Goal: Task Accomplishment & Management: Use online tool/utility

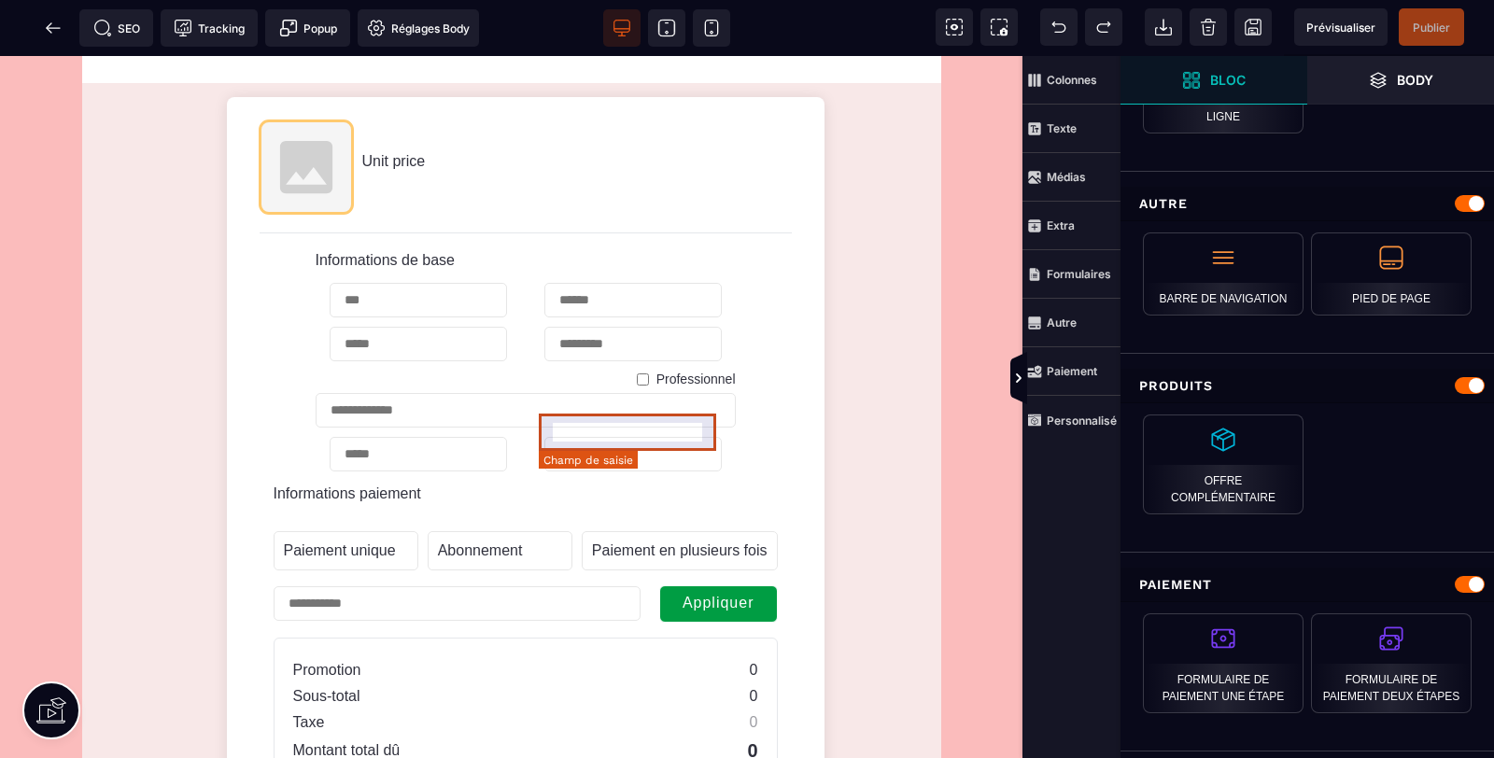
scroll to position [1936, 0]
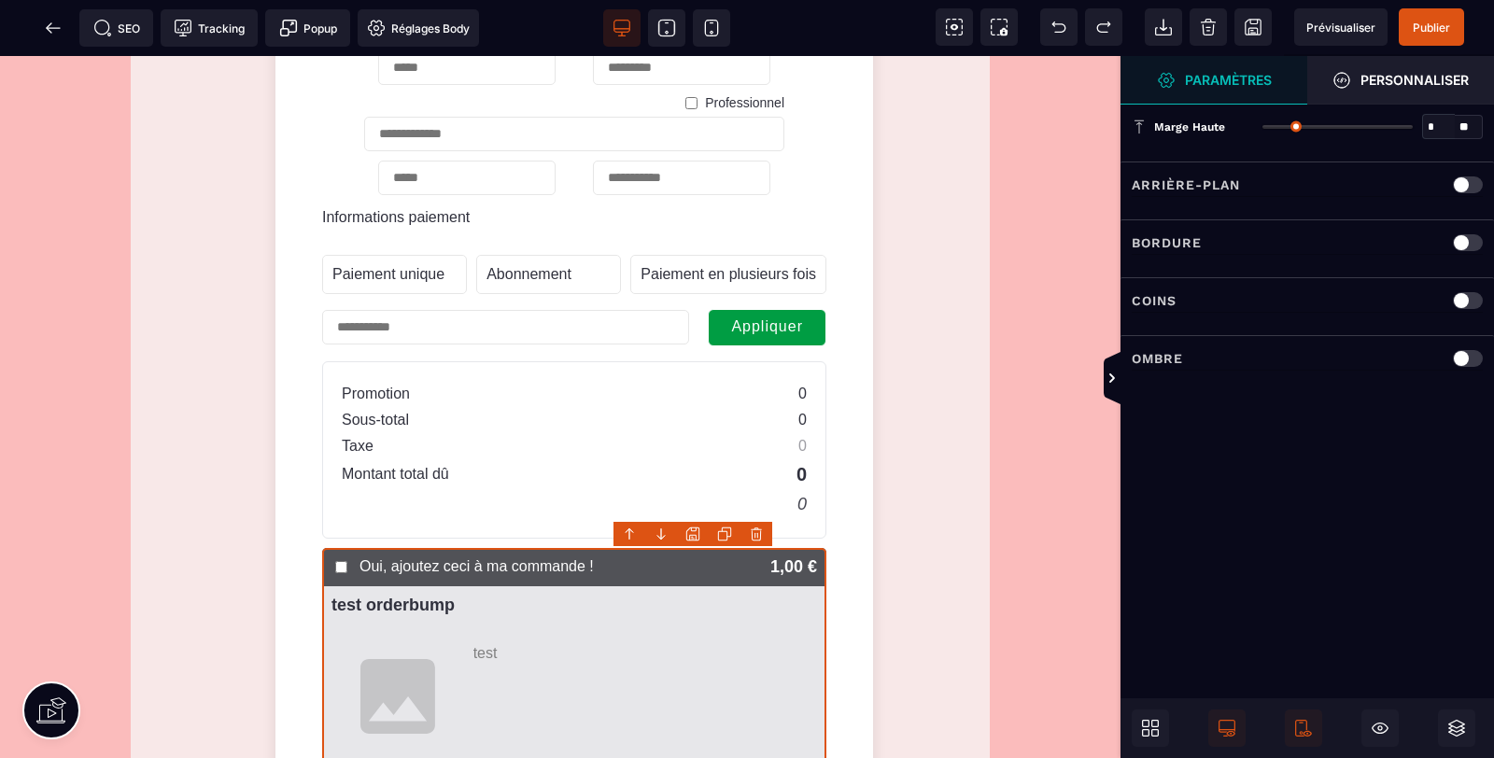
type input "**"
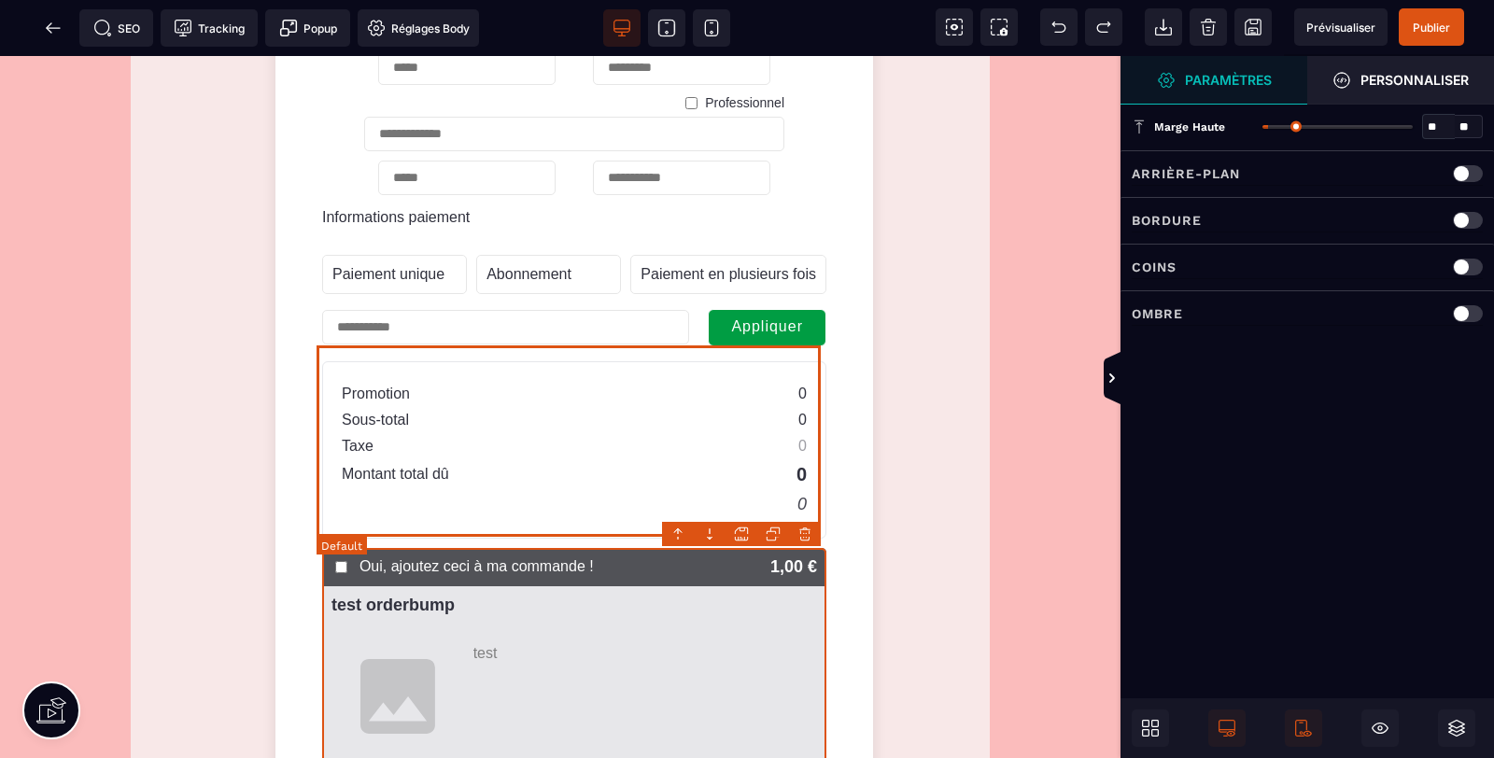
scroll to position [2213, 0]
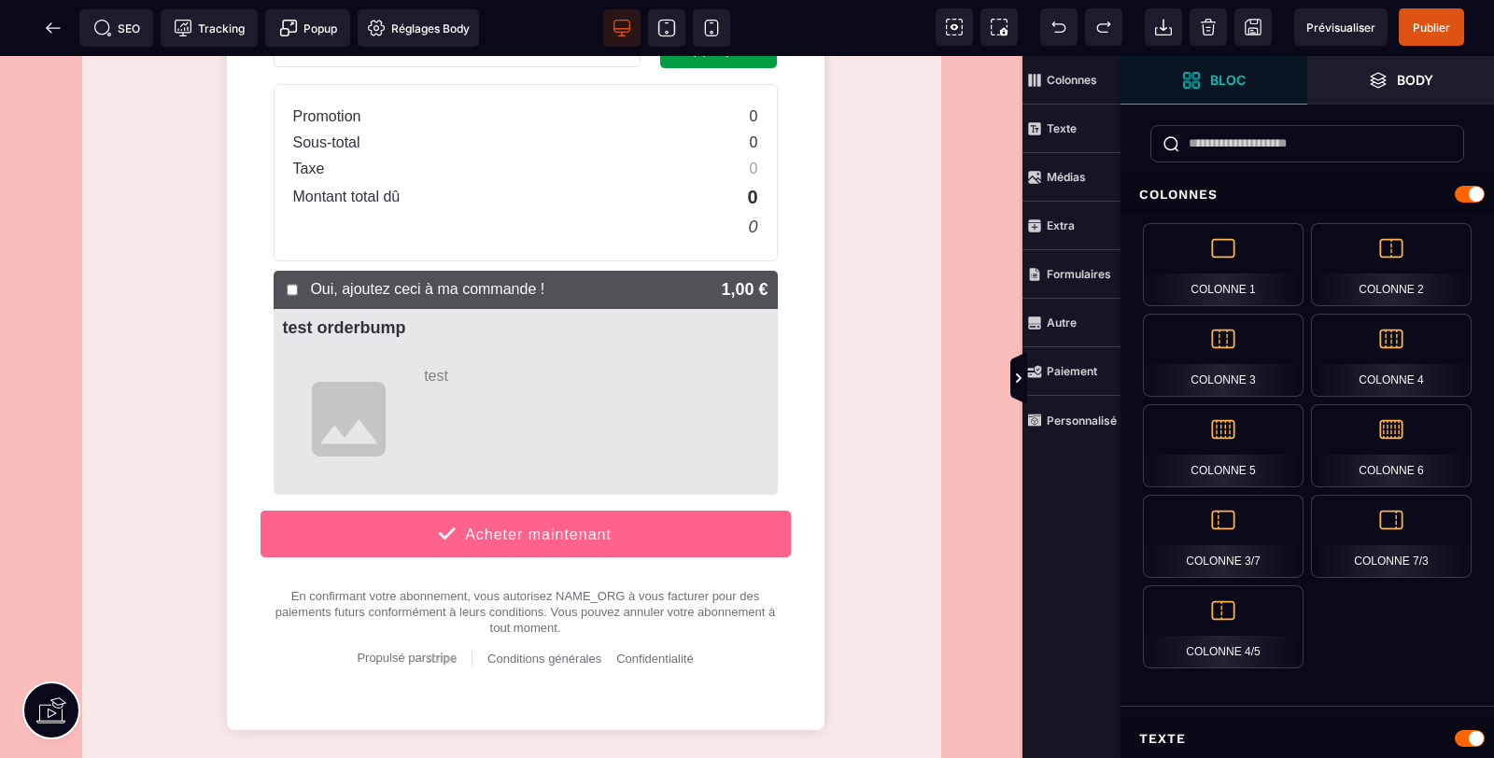
click at [51, 33] on icon at bounding box center [49, 27] width 6 height 10
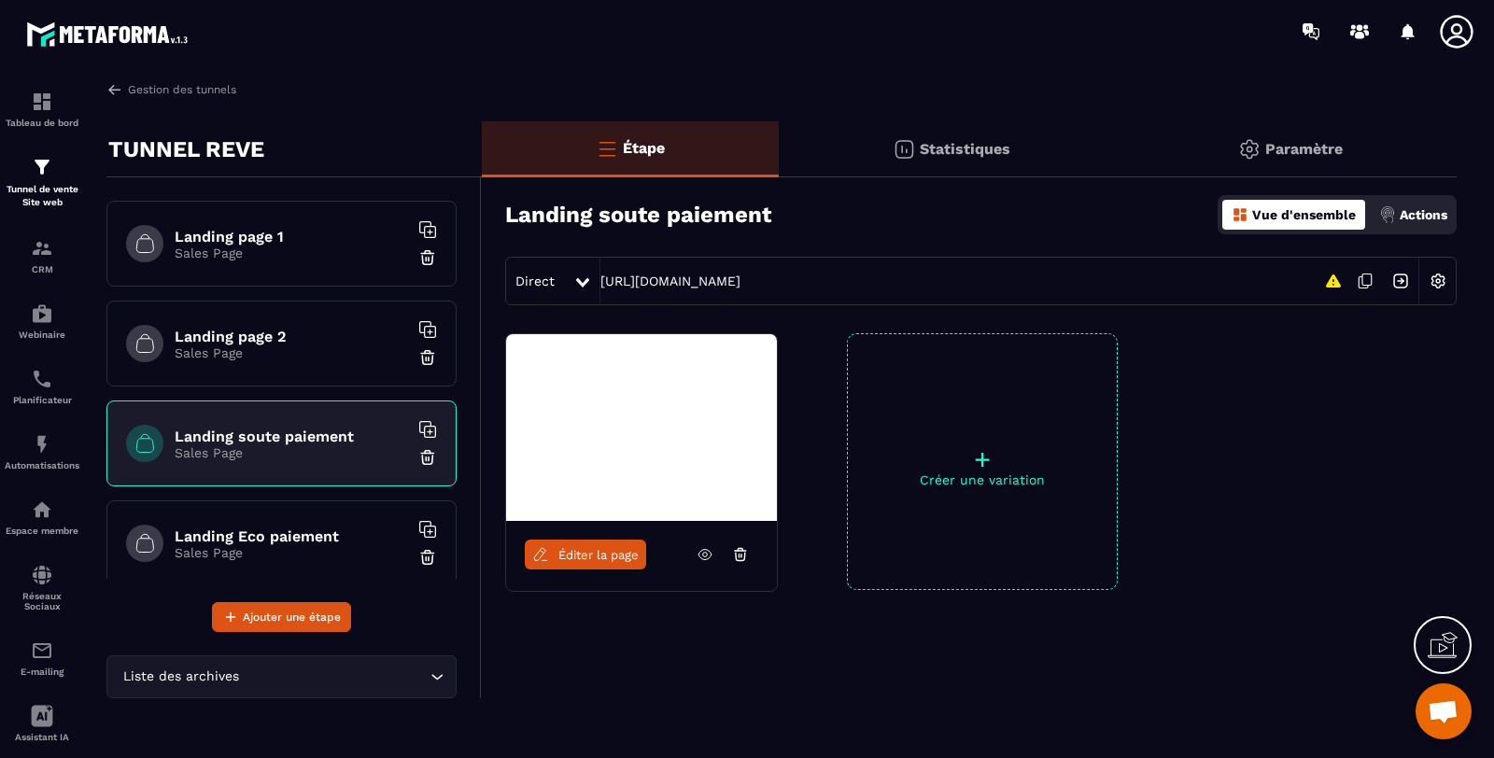
scroll to position [276, 0]
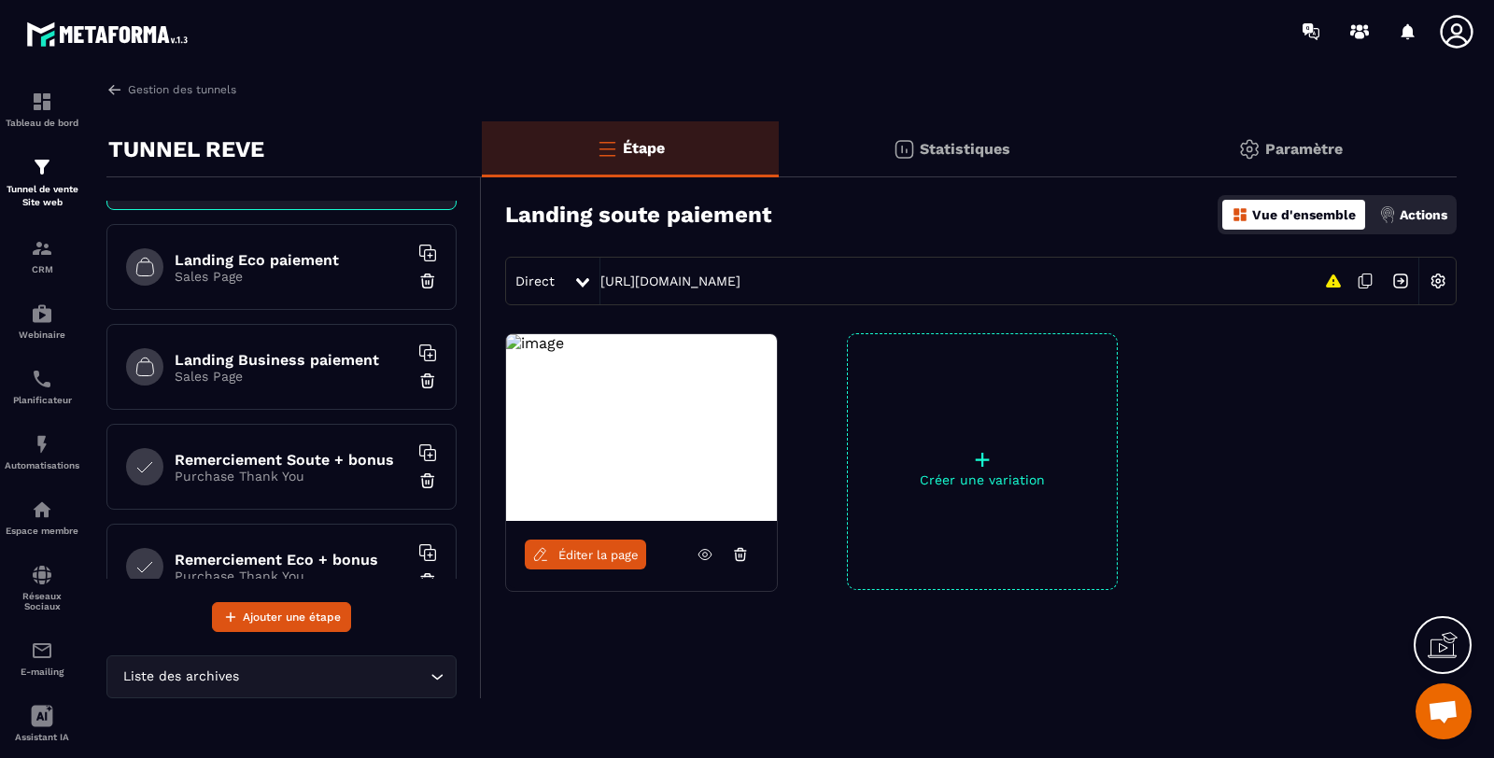
click at [306, 451] on h6 "Remerciement Soute + bonus" at bounding box center [291, 460] width 233 height 18
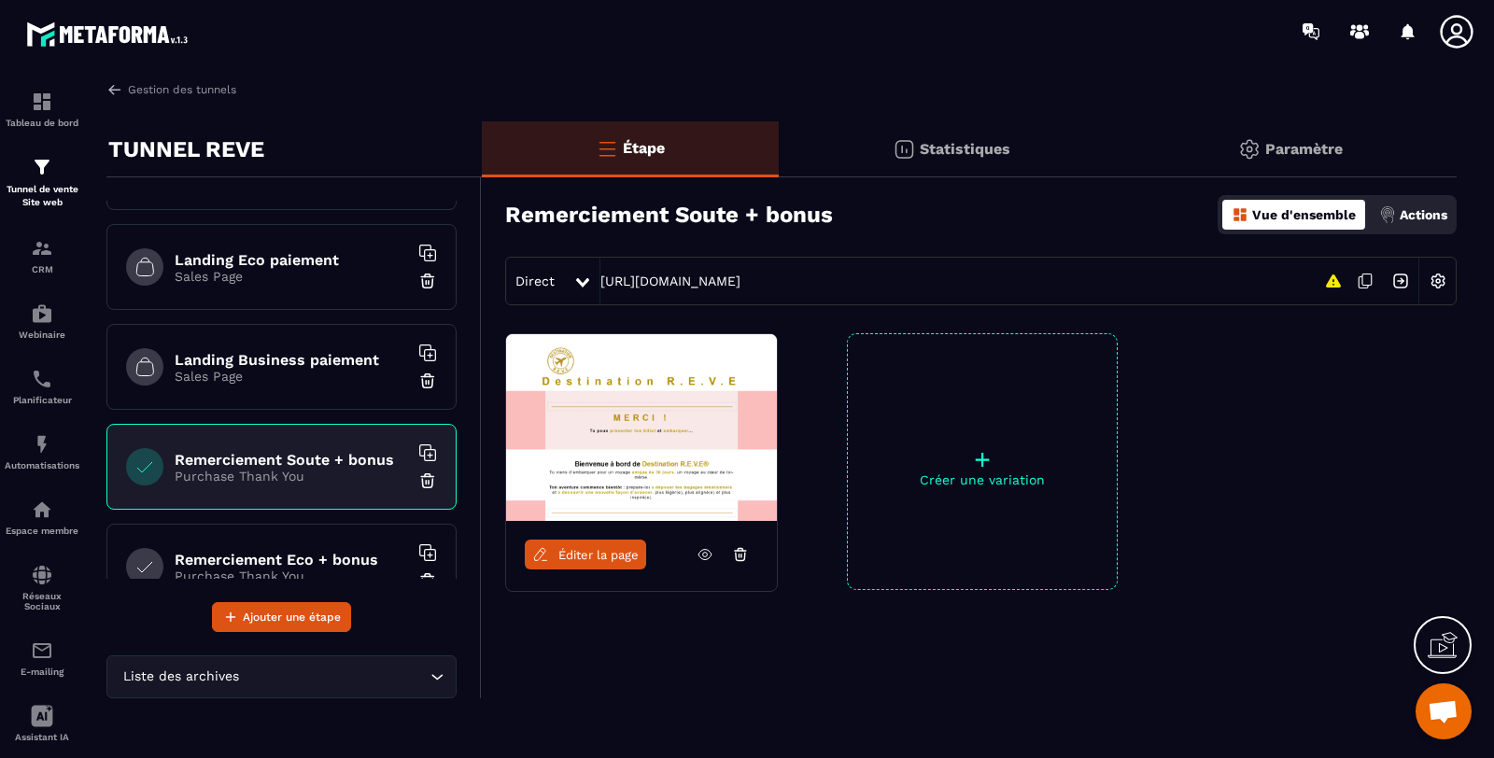
click at [698, 553] on icon at bounding box center [704, 555] width 13 height 10
click at [597, 554] on span "Éditer la page" at bounding box center [598, 555] width 80 height 14
